Goal: Find specific page/section: Find specific page/section

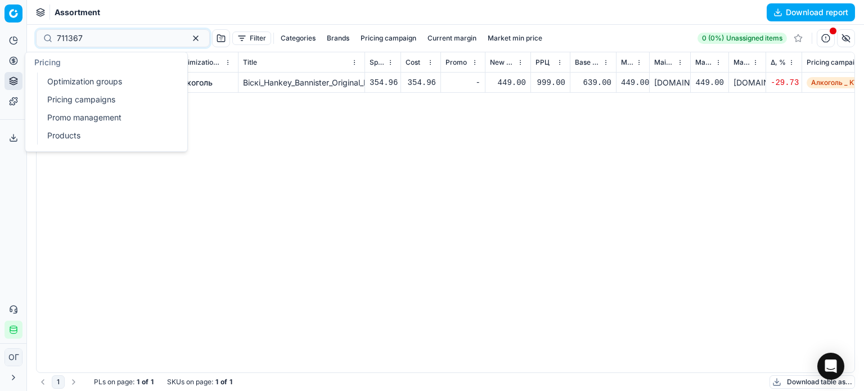
click at [71, 85] on link "Optimization groups" at bounding box center [108, 82] width 131 height 16
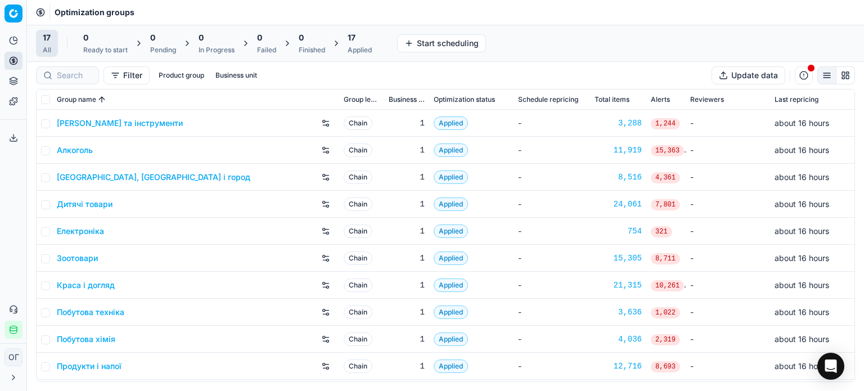
click at [15, 77] on icon at bounding box center [13, 81] width 9 height 9
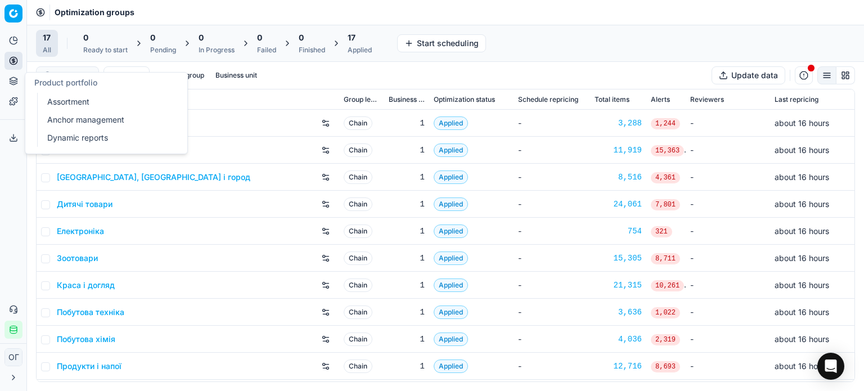
click at [44, 98] on link "Assortment" at bounding box center [108, 102] width 131 height 16
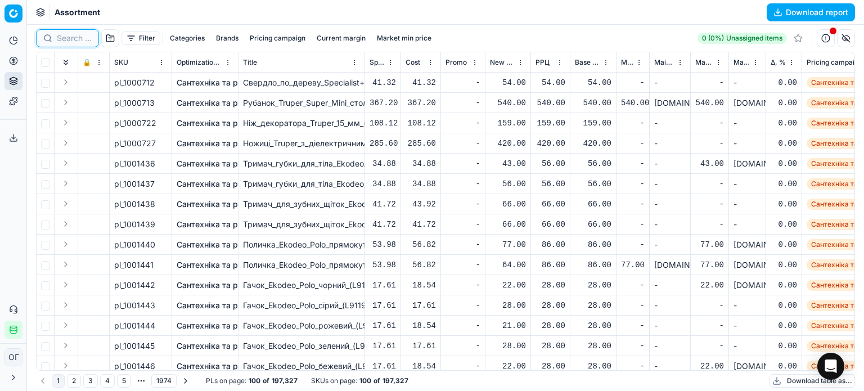
click at [63, 35] on input at bounding box center [74, 38] width 35 height 11
paste input "Geo Alazani Valley"
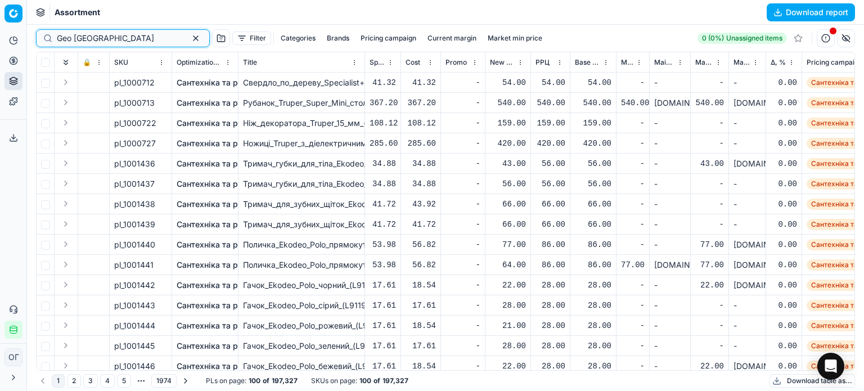
type input "Geo Alazani Valley"
